Goal: Task Accomplishment & Management: Manage account settings

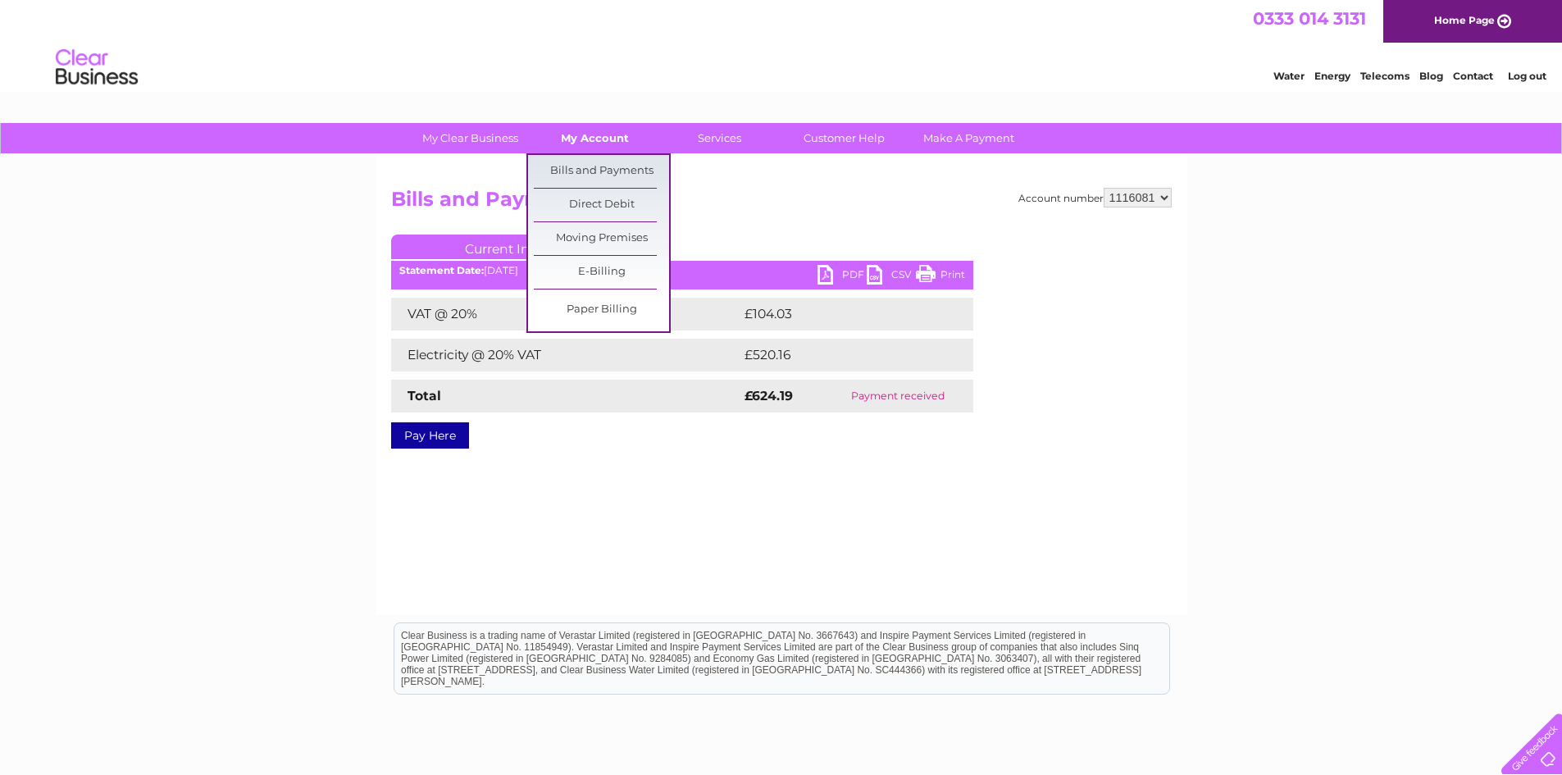
click at [595, 148] on link "My Account" at bounding box center [594, 138] width 135 height 30
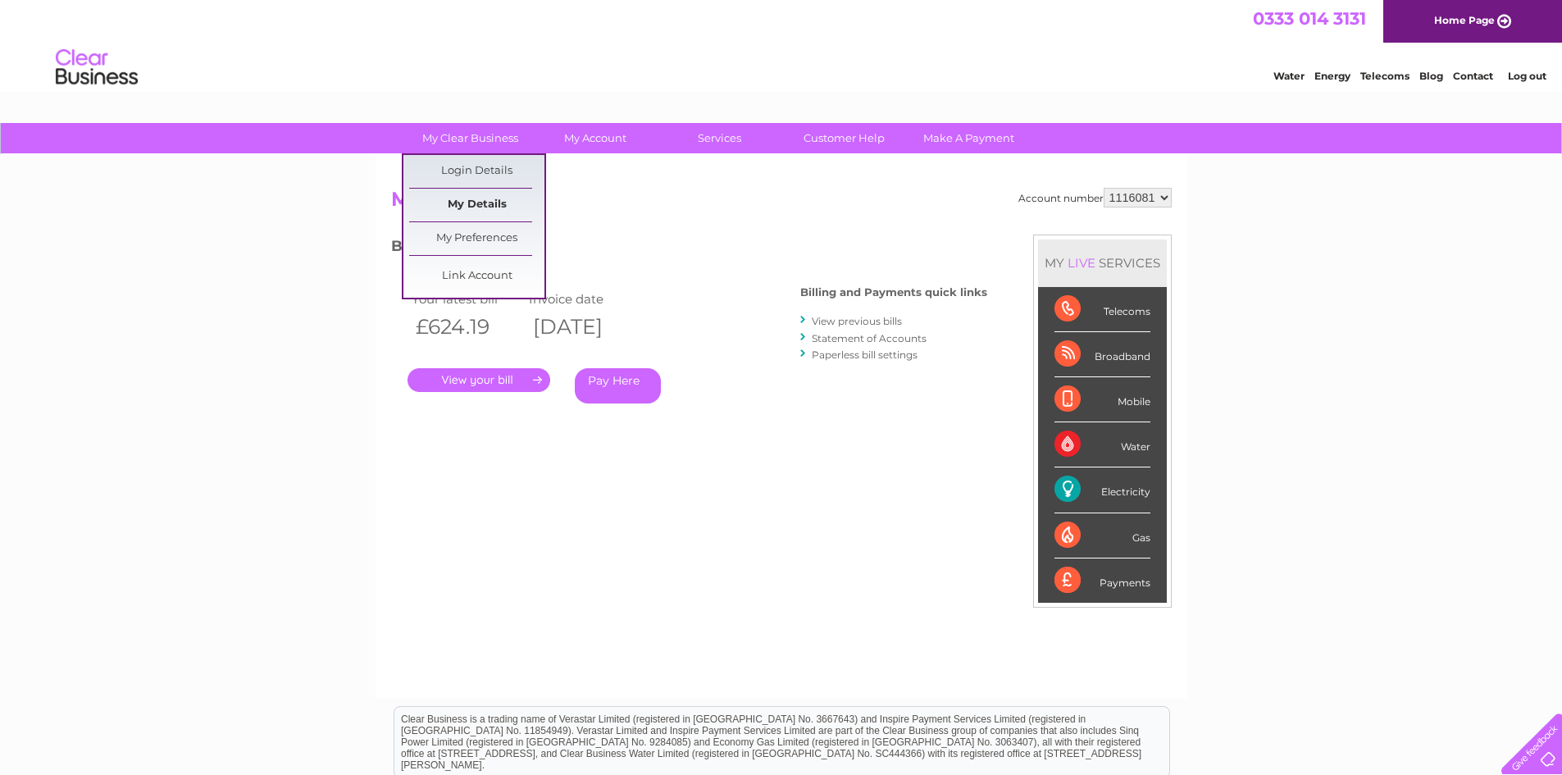
click at [487, 208] on link "My Details" at bounding box center [476, 205] width 135 height 33
